Goal: Task Accomplishment & Management: Use online tool/utility

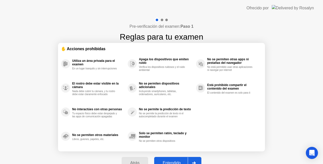
click at [175, 161] on div "Entendido" at bounding box center [172, 163] width 32 height 5
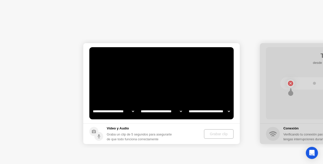
select select "**********"
select select "*******"
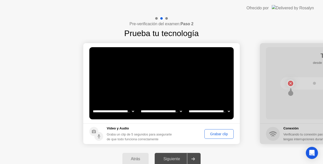
click at [209, 133] on div "Grabar clip" at bounding box center [219, 134] width 26 height 4
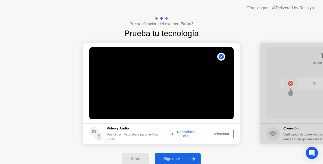
click at [186, 157] on div "Siguiente" at bounding box center [171, 159] width 31 height 5
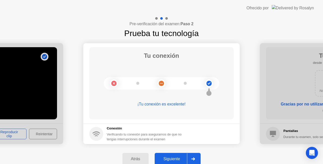
click at [183, 159] on div "Siguiente" at bounding box center [171, 159] width 31 height 5
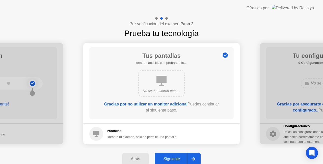
click at [182, 153] on div "Atrás Siguiente" at bounding box center [161, 159] width 323 height 22
click at [183, 156] on button "Siguiente" at bounding box center [178, 159] width 46 height 12
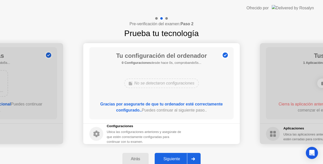
click at [183, 156] on button "Siguiente" at bounding box center [178, 159] width 46 height 12
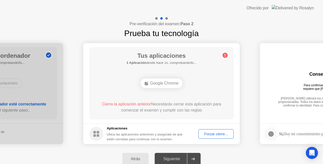
click at [220, 136] on div "Forzar cierre..." at bounding box center [216, 134] width 32 height 4
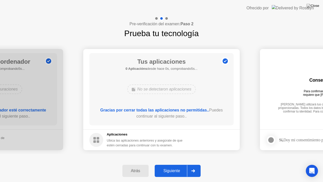
click at [187, 164] on div "Siguiente" at bounding box center [171, 171] width 31 height 5
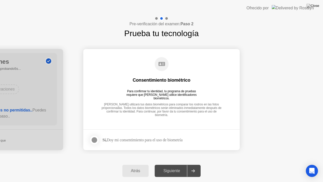
click at [107, 143] on div "Sí, Doy mi consentimiento para el uso de biometría" at bounding box center [135, 140] width 93 height 10
click at [104, 139] on strong "Sí," at bounding box center [105, 140] width 4 height 4
click at [95, 140] on div at bounding box center [94, 140] width 6 height 6
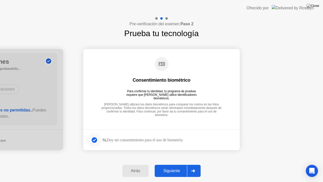
click at [193, 164] on div at bounding box center [193, 171] width 12 height 12
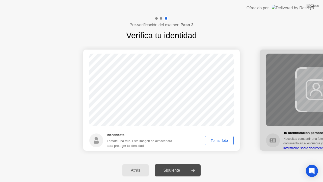
click at [226, 142] on div "Tomar foto" at bounding box center [219, 140] width 25 height 4
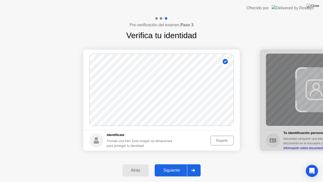
click at [182, 164] on div "Siguiente" at bounding box center [171, 170] width 31 height 5
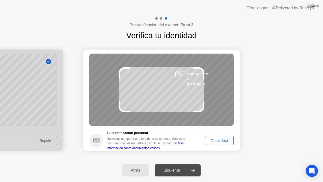
click at [228, 142] on div "Tomar foto" at bounding box center [219, 140] width 25 height 4
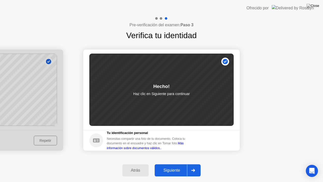
click at [180, 164] on div "Siguiente" at bounding box center [171, 170] width 31 height 5
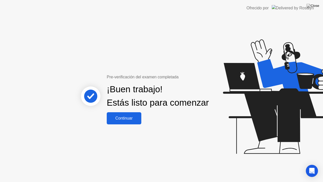
click at [120, 119] on div "Continuar" at bounding box center [124, 118] width 32 height 5
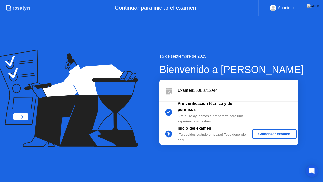
click at [278, 136] on div "Comenzar examen" at bounding box center [274, 134] width 40 height 4
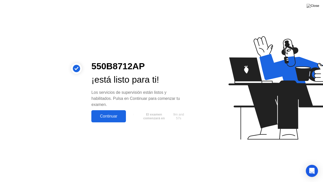
click at [108, 117] on div "Continuar" at bounding box center [109, 116] width 32 height 5
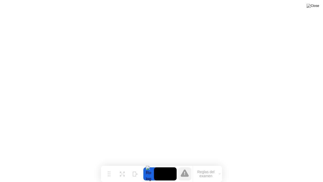
click at [211, 164] on button "Reglas del examen" at bounding box center [207, 174] width 29 height 9
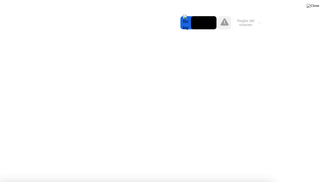
click at [213, 25] on video at bounding box center [204, 22] width 26 height 13
click at [242, 22] on button "Reglas del examen" at bounding box center [247, 22] width 29 height 9
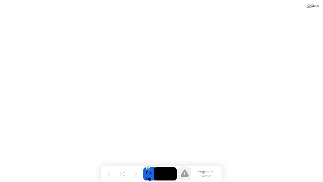
click at [165, 164] on video at bounding box center [165, 173] width 23 height 13
click at [156, 164] on video at bounding box center [165, 173] width 23 height 13
click at [149, 164] on div at bounding box center [149, 173] width 11 height 13
click at [121, 164] on icon at bounding box center [121, 173] width 2 height 2
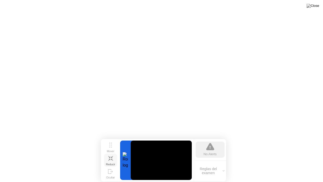
click at [112, 163] on div "Reducir" at bounding box center [110, 164] width 9 height 3
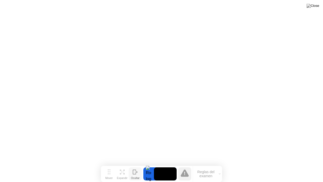
click at [131, 164] on button "Ocultar" at bounding box center [135, 173] width 13 height 13
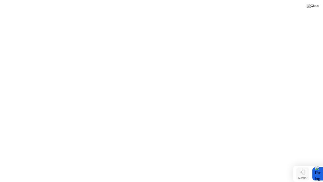
click at [300, 164] on button "Mostrar" at bounding box center [303, 173] width 13 height 13
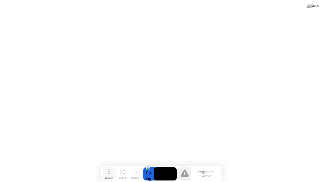
click at [110, 164] on div "Mover" at bounding box center [109, 177] width 8 height 3
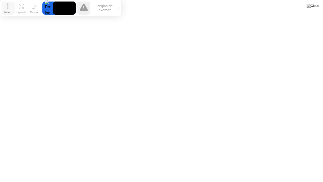
drag, startPoint x: 110, startPoint y: 175, endPoint x: 9, endPoint y: 5, distance: 198.2
click at [8, 5] on button "Mover" at bounding box center [8, 8] width 13 height 13
click at [22, 6] on icon at bounding box center [21, 6] width 5 height 5
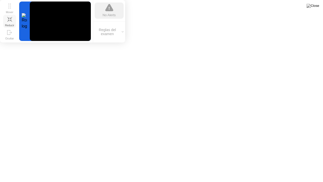
click at [9, 24] on div "Reducir" at bounding box center [9, 25] width 9 height 3
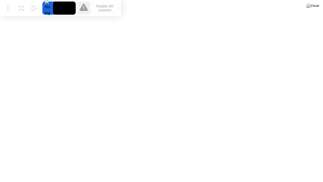
click at [115, 7] on button "Reglas del examen" at bounding box center [106, 8] width 29 height 9
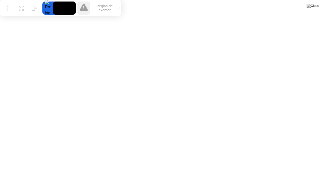
click at [64, 14] on div "Mover Expandir Ocultar Reglas del examen" at bounding box center [60, 8] width 121 height 16
click at [64, 11] on video at bounding box center [64, 8] width 23 height 13
click at [65, 11] on video at bounding box center [64, 8] width 23 height 13
click at [65, 12] on video at bounding box center [64, 8] width 23 height 13
click at [23, 11] on div "Expandir" at bounding box center [21, 12] width 11 height 3
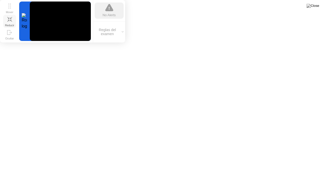
click at [12, 25] on div "Reducir" at bounding box center [9, 25] width 9 height 3
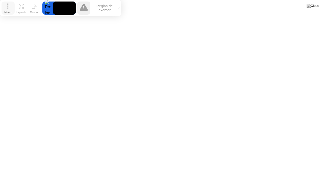
click at [6, 7] on button "Mover" at bounding box center [8, 8] width 13 height 13
click at [24, 7] on button "Expandir" at bounding box center [21, 8] width 13 height 13
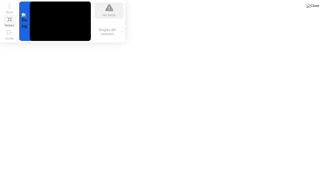
click at [8, 24] on div "Reducir" at bounding box center [9, 25] width 9 height 3
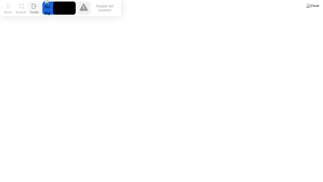
click at [31, 11] on div "Ocultar" at bounding box center [34, 12] width 9 height 3
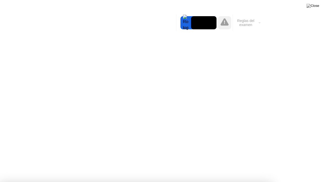
click at [236, 164] on div at bounding box center [161, 182] width 323 height 0
click at [323, 164] on div at bounding box center [161, 182] width 323 height 0
click at [300, 164] on div at bounding box center [161, 182] width 323 height 0
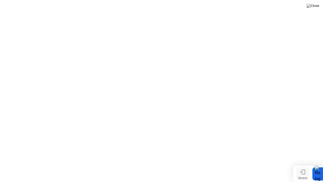
click at [306, 164] on button "Mostrar" at bounding box center [303, 173] width 13 height 13
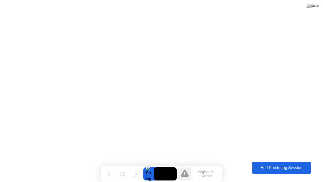
click at [285, 164] on div "End Proctoring Session" at bounding box center [282, 167] width 56 height 5
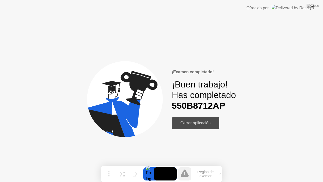
click at [209, 125] on div "Cerrar aplicación" at bounding box center [196, 123] width 44 height 5
click at [203, 122] on div "Cerrar aplicación" at bounding box center [196, 123] width 44 height 5
click at [249, 80] on div "¡Examen completado! ¡Buen trabajo! Has completado 550B8712AP Cerrar aplicación" at bounding box center [161, 99] width 323 height 166
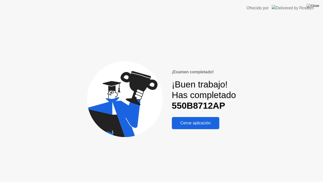
click at [192, 123] on div "Cerrar aplicación" at bounding box center [196, 123] width 44 height 5
